Goal: Task Accomplishment & Management: Use online tool/utility

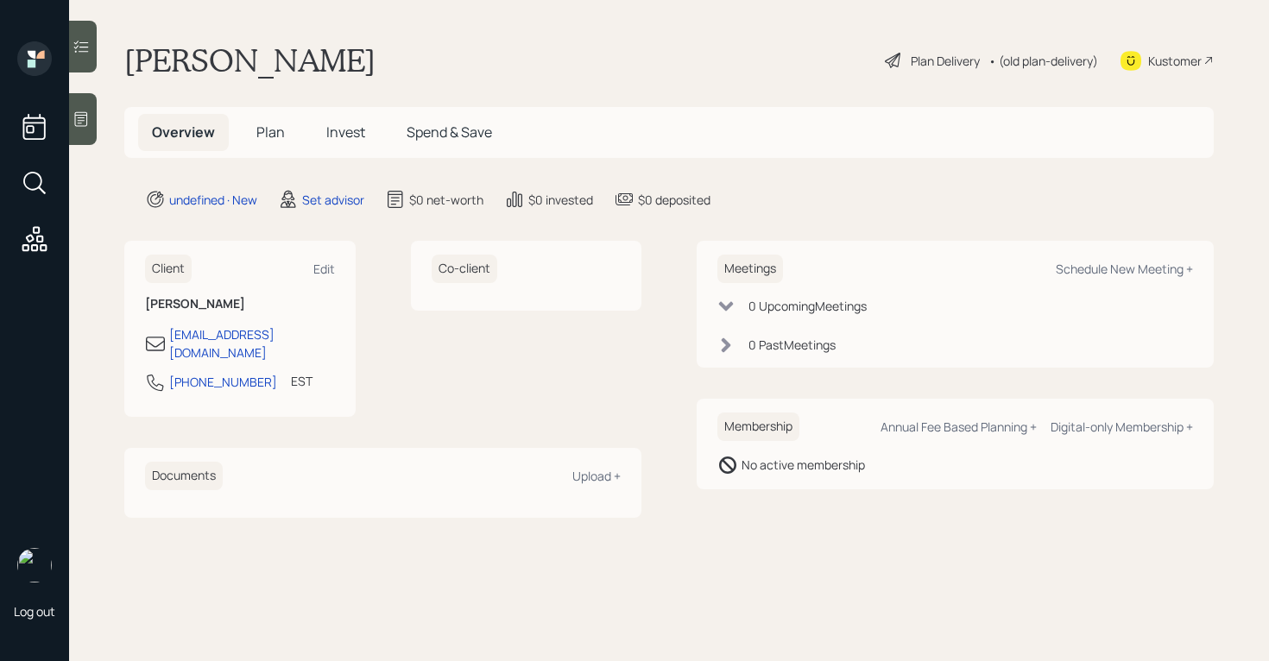
click at [96, 106] on div at bounding box center [83, 119] width 28 height 52
click at [78, 126] on icon at bounding box center [81, 119] width 13 height 15
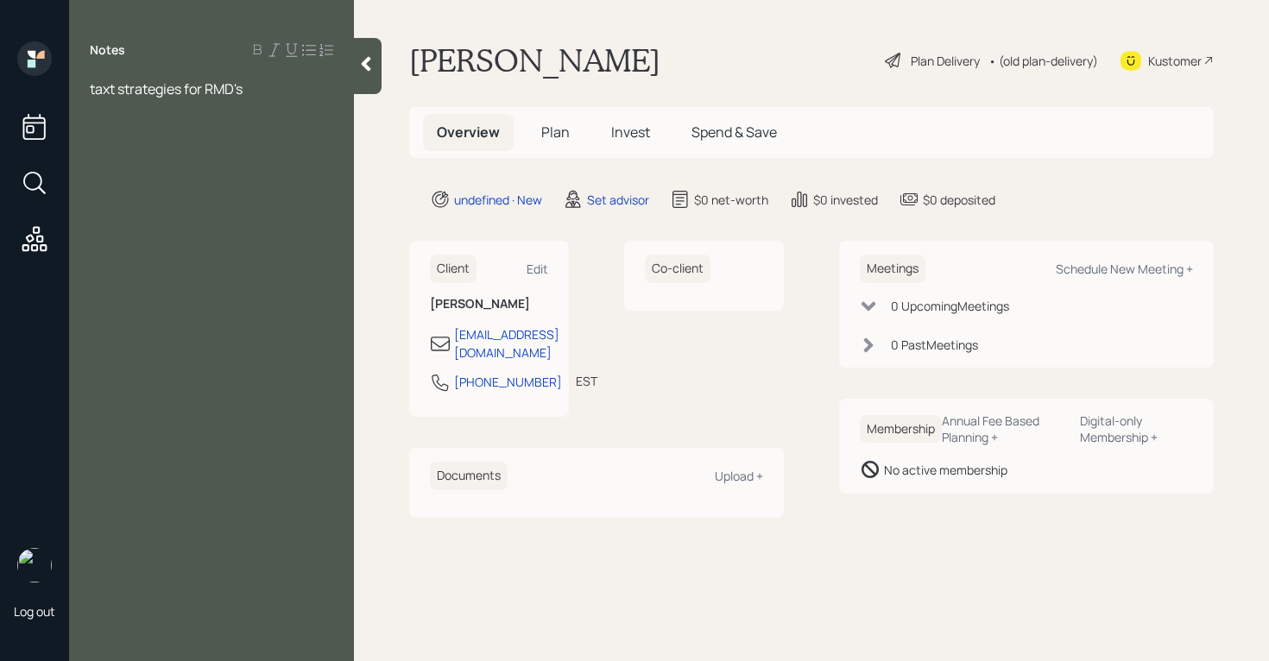
click at [119, 95] on span "taxt strategies for RMD's" at bounding box center [166, 88] width 153 height 19
click at [262, 96] on div "tax strategies for RMD's" at bounding box center [211, 88] width 243 height 19
